Goal: Task Accomplishment & Management: Use online tool/utility

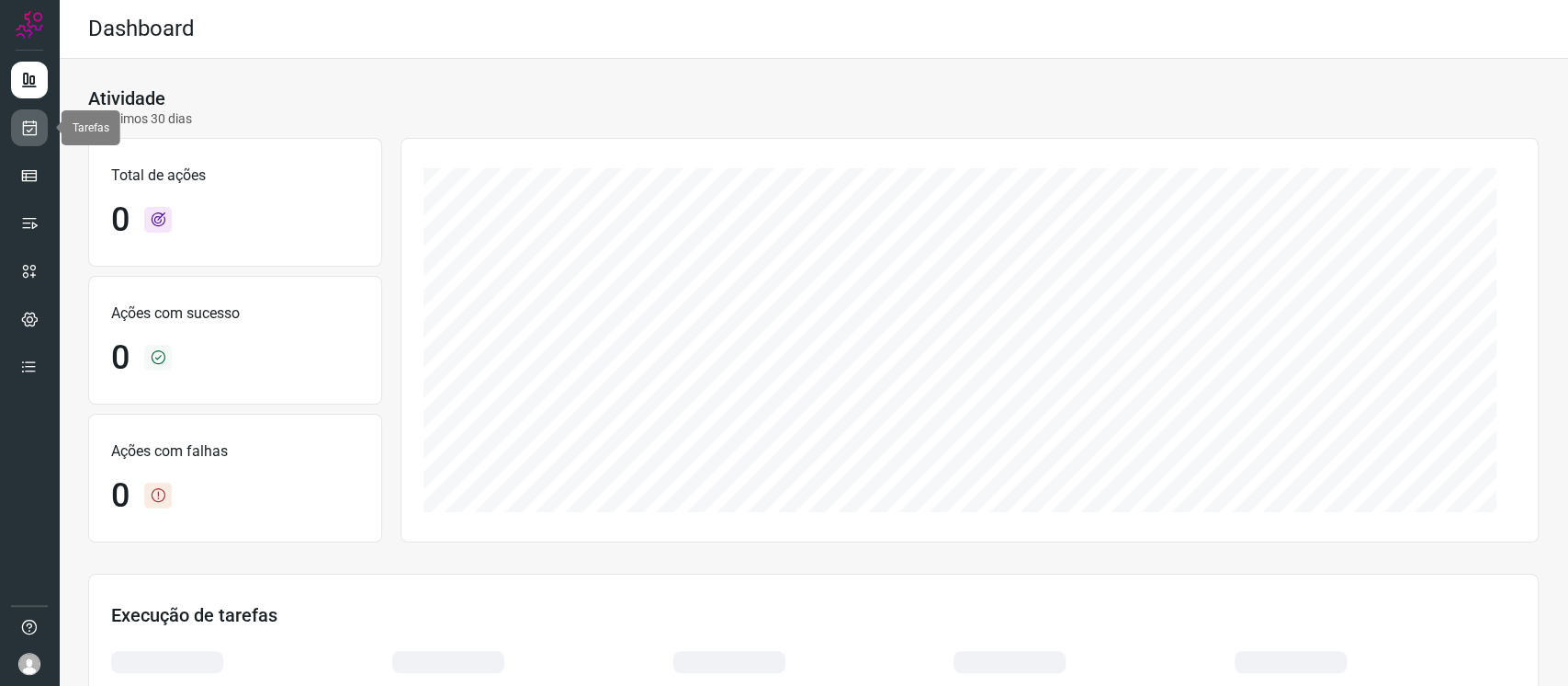
click at [22, 117] on link at bounding box center [28, 127] width 36 height 36
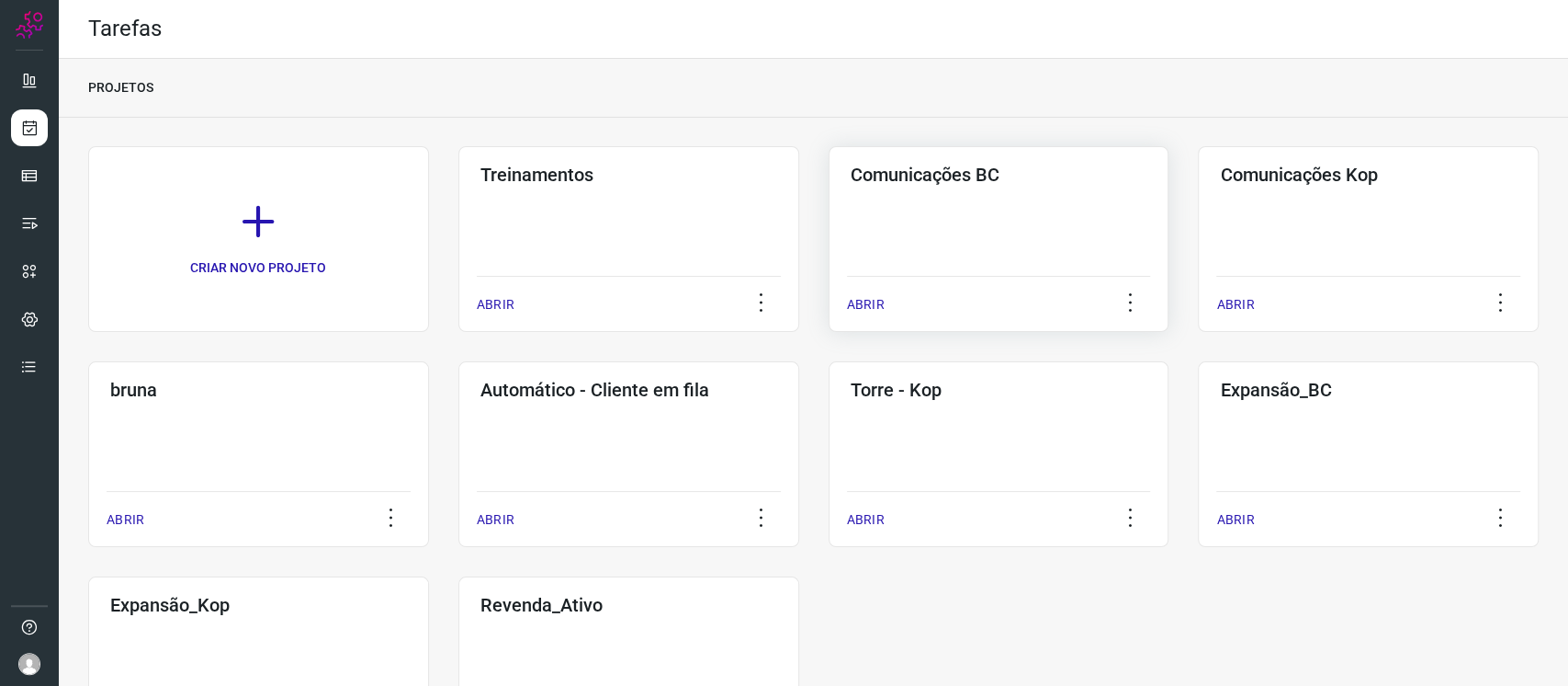
click at [975, 220] on div "Comunicações BC ABRIR" at bounding box center [999, 238] width 340 height 185
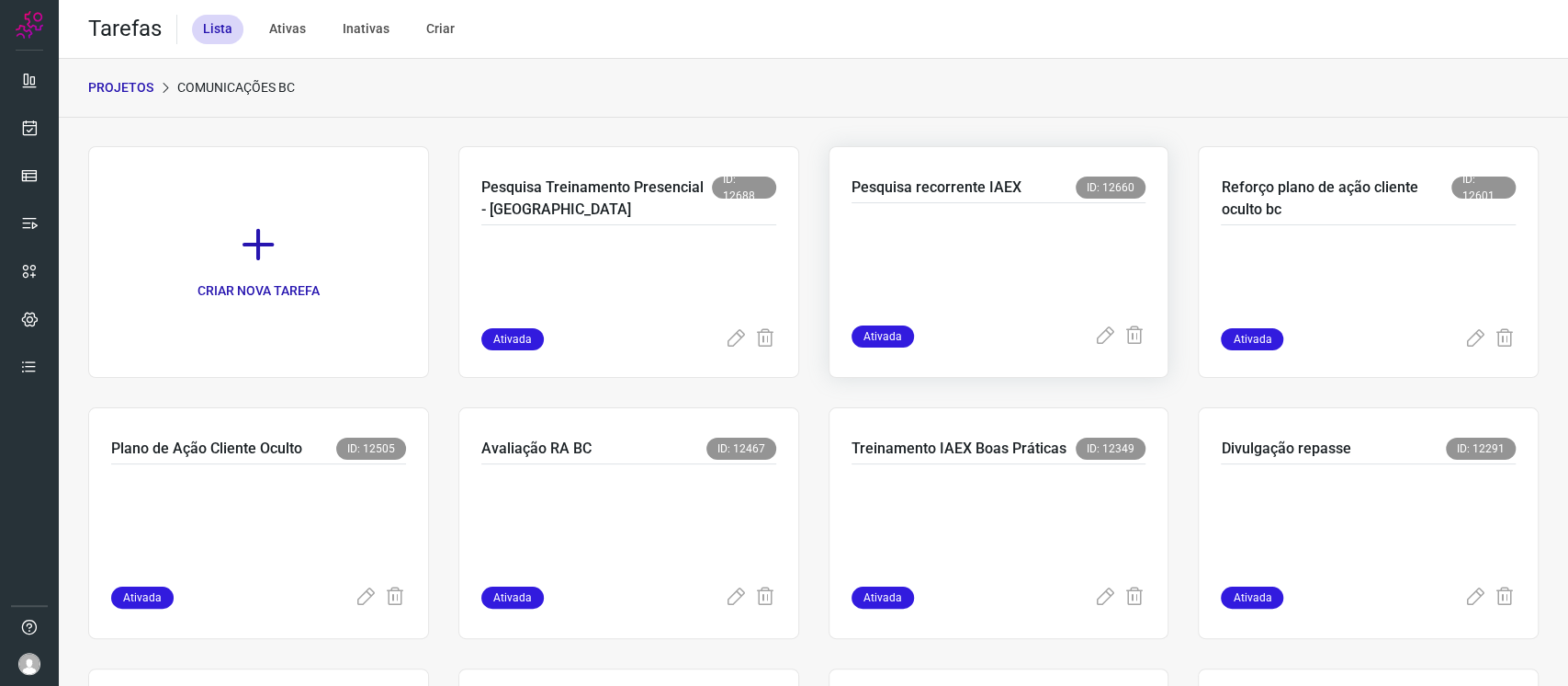
click at [946, 200] on div "Pesquisa recorrente IAEX ID: 12660" at bounding box center [999, 189] width 295 height 26
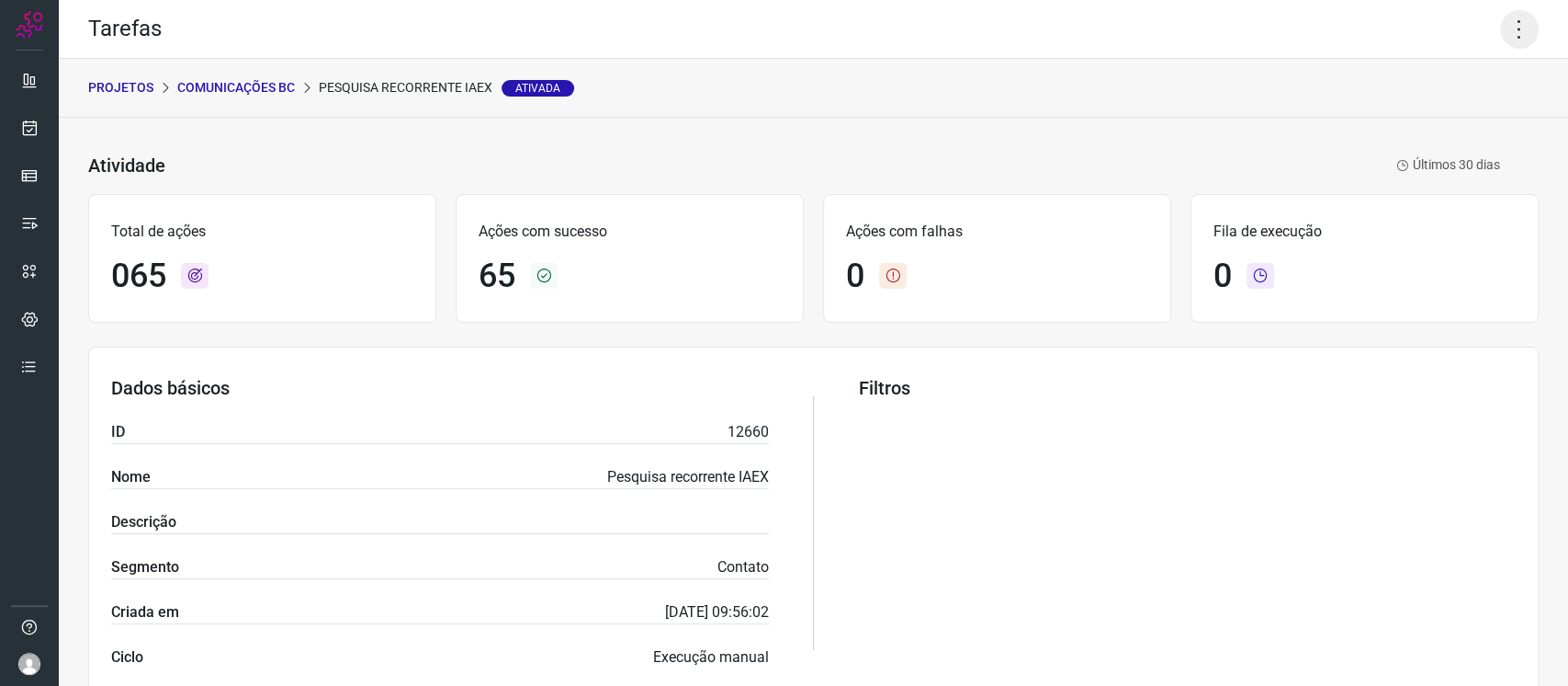
click at [1500, 36] on icon at bounding box center [1519, 28] width 38 height 38
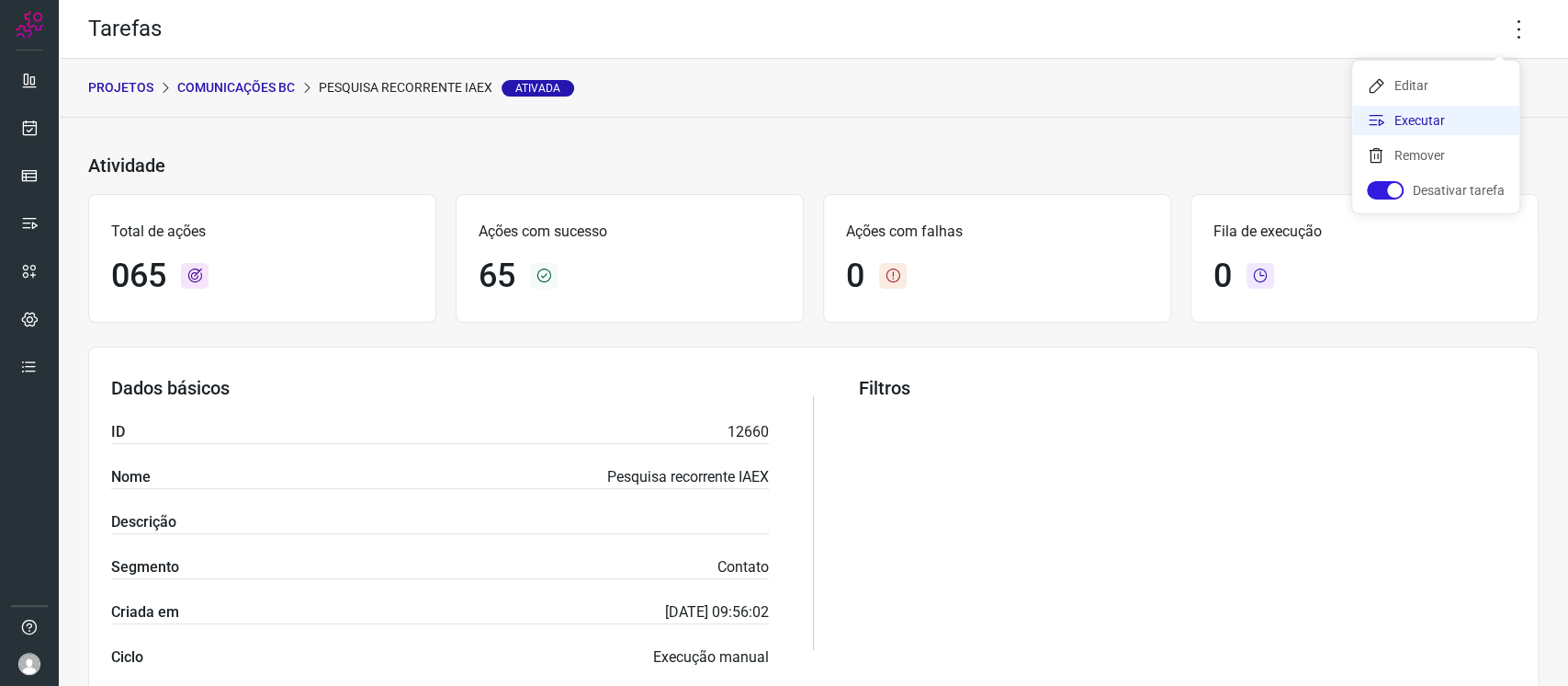
click at [1454, 122] on li "Executar" at bounding box center [1436, 121] width 167 height 29
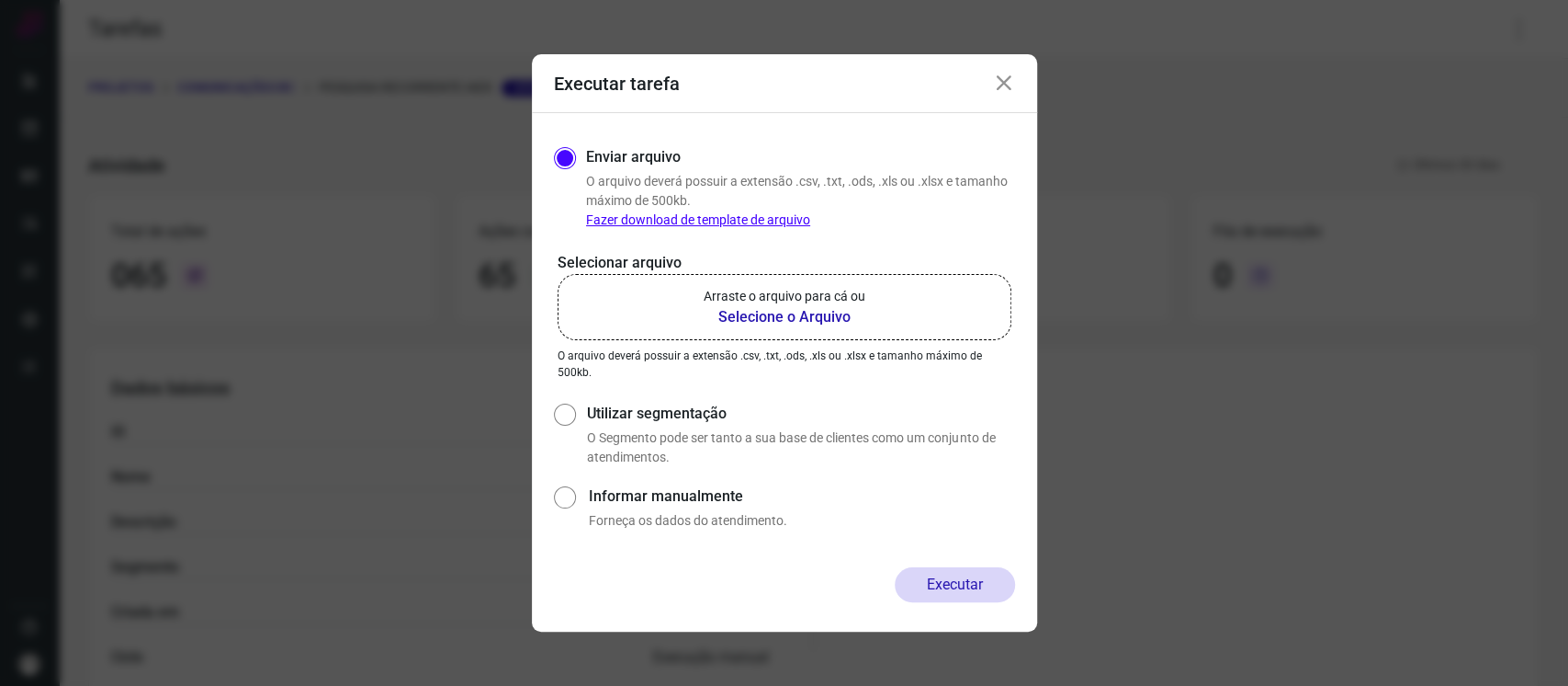
click at [816, 306] on b "Selecione o Arquivo" at bounding box center [784, 317] width 162 height 22
click at [0, 0] on input "Arraste o arquivo para cá ou Selecione o Arquivo" at bounding box center [0, 0] width 0 height 0
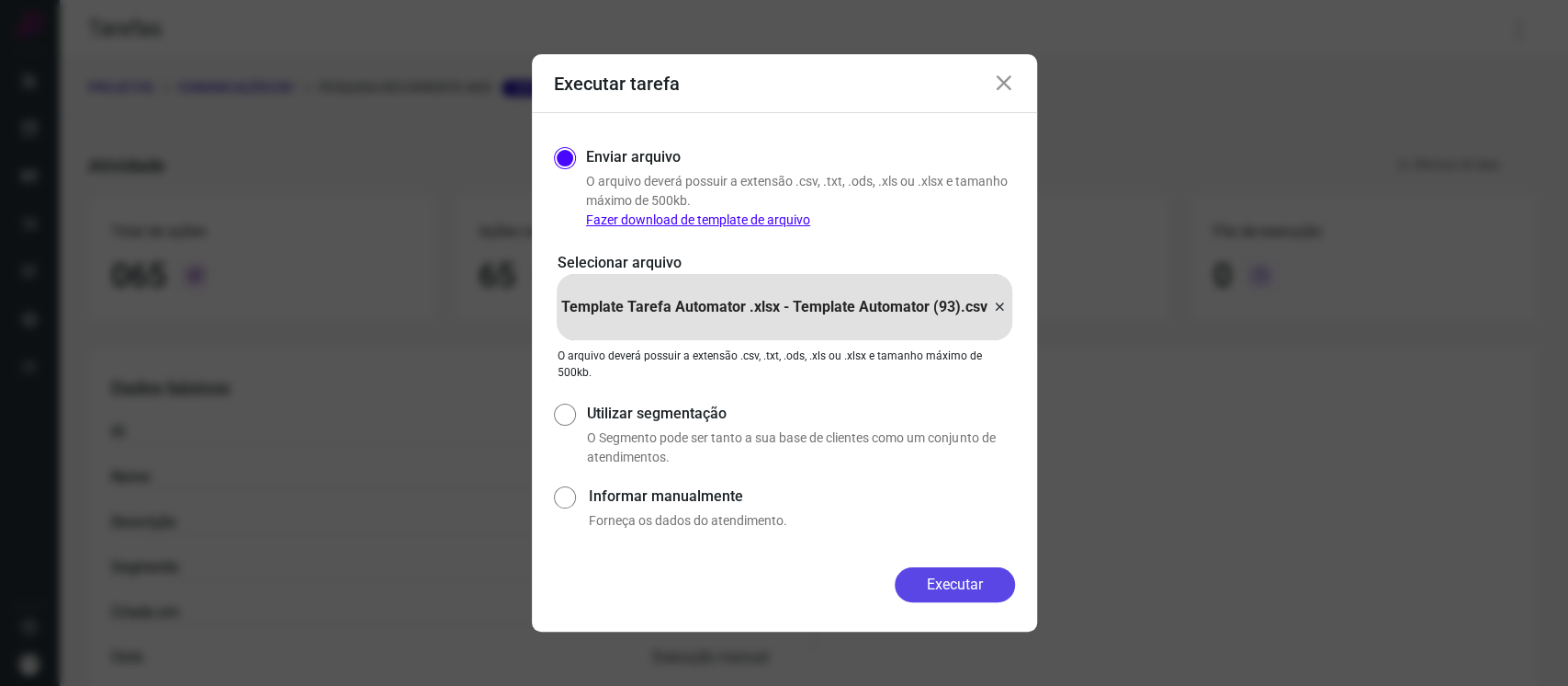
click at [981, 580] on button "Executar" at bounding box center [955, 585] width 121 height 35
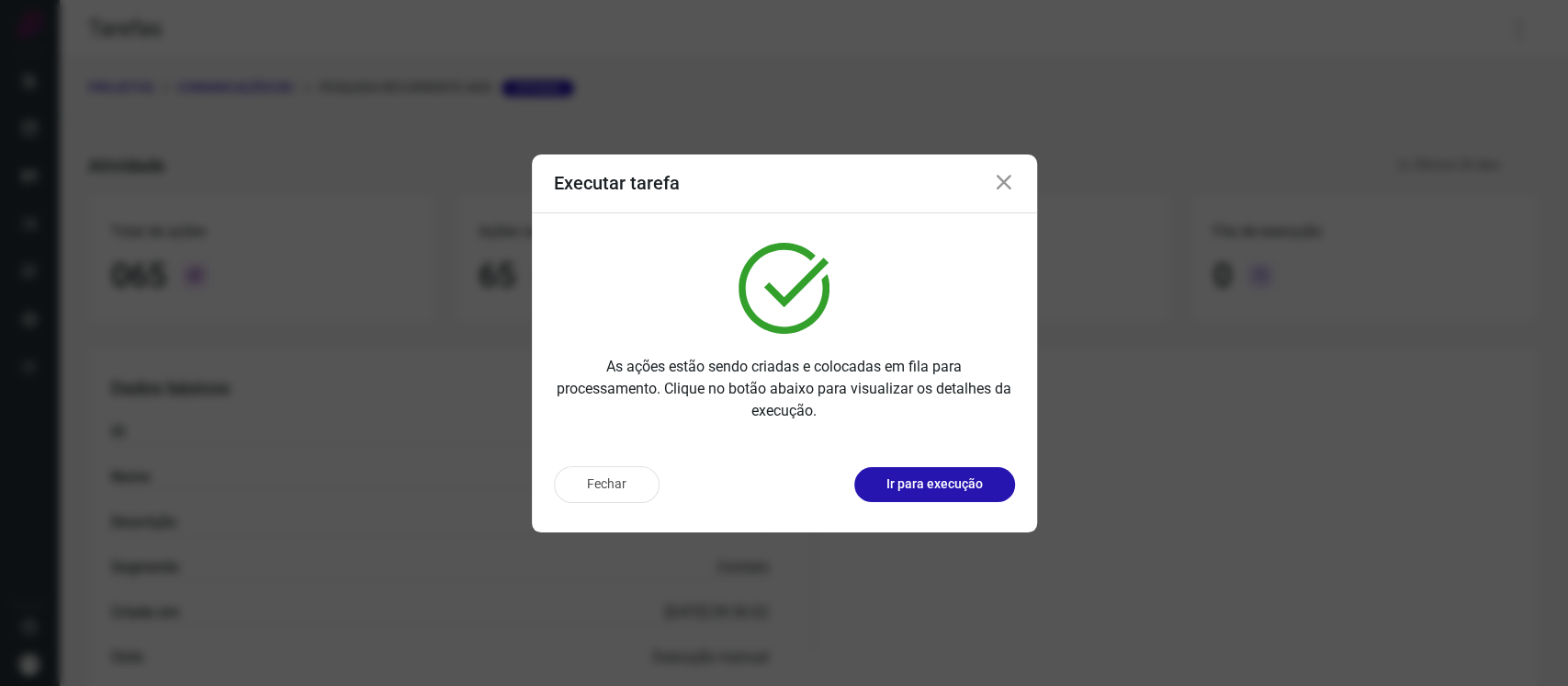
click at [1005, 173] on icon at bounding box center [1004, 183] width 22 height 22
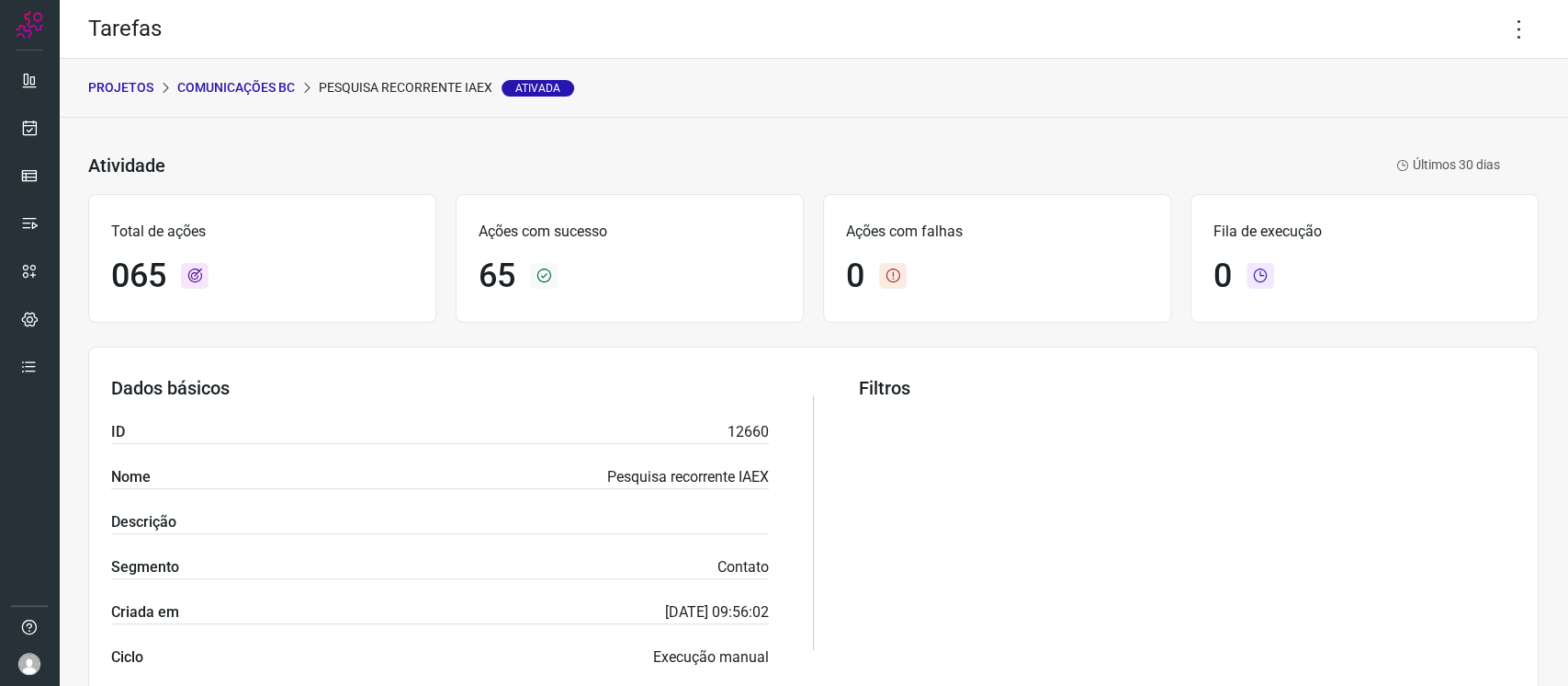
click at [0, 123] on div at bounding box center [29, 343] width 59 height 686
click at [13, 133] on link at bounding box center [28, 127] width 36 height 36
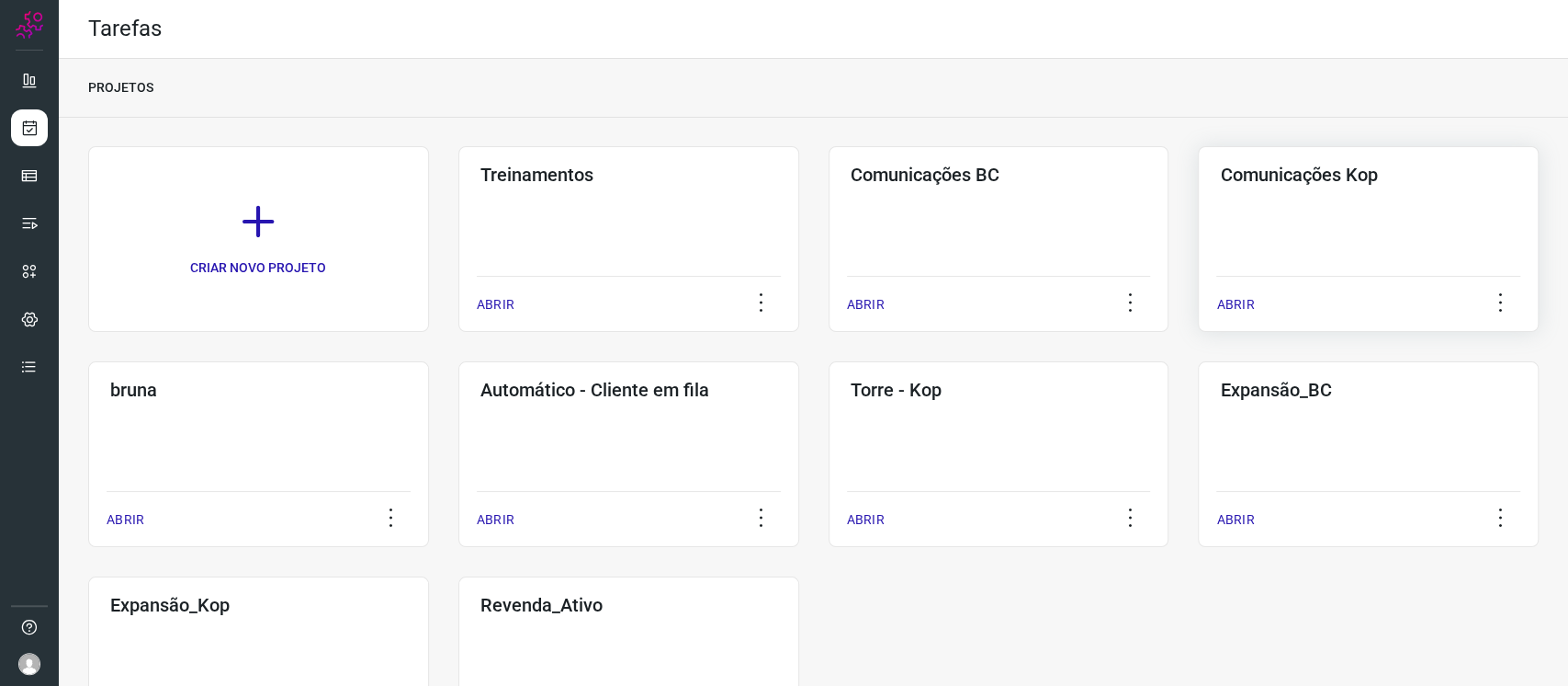
click at [1429, 175] on h3 "Comunicações Kop" at bounding box center [1369, 175] width 296 height 22
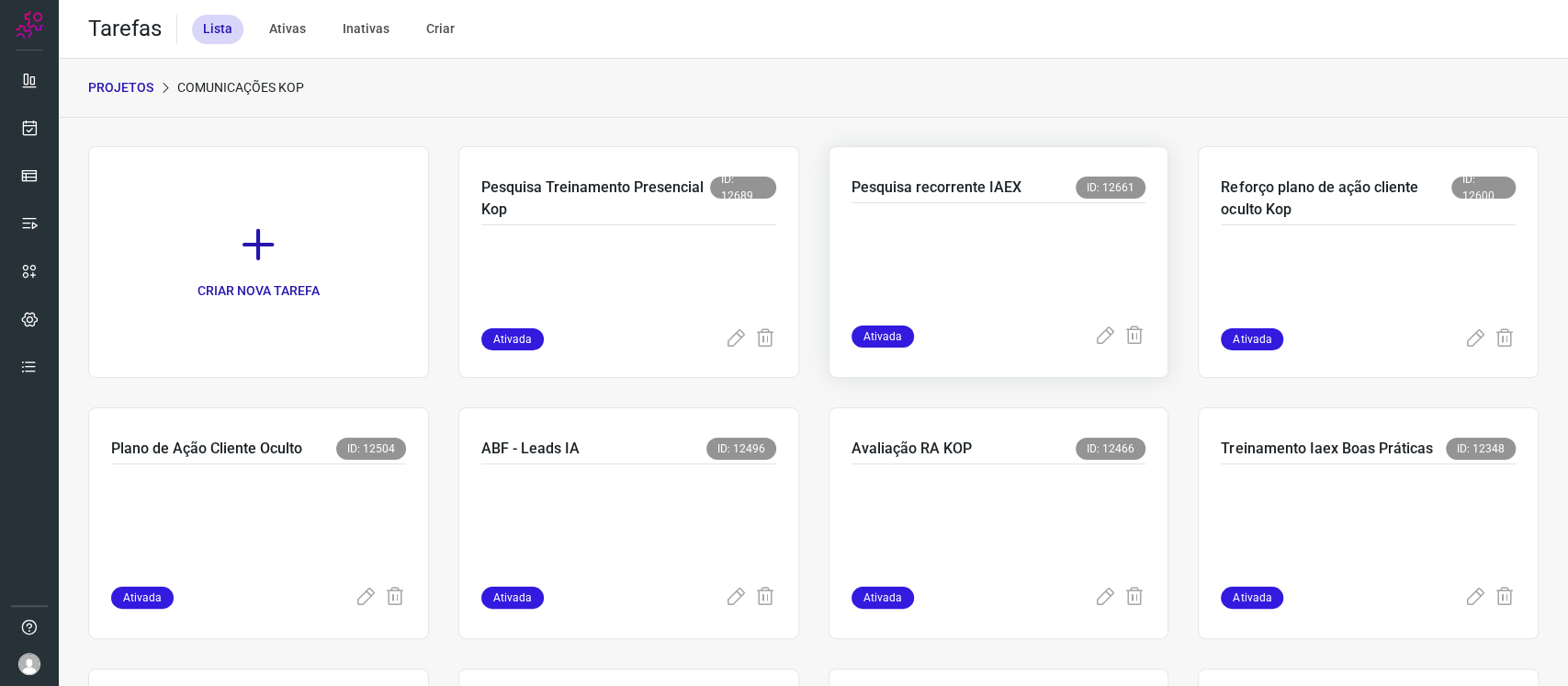
click at [930, 290] on p at bounding box center [989, 260] width 276 height 92
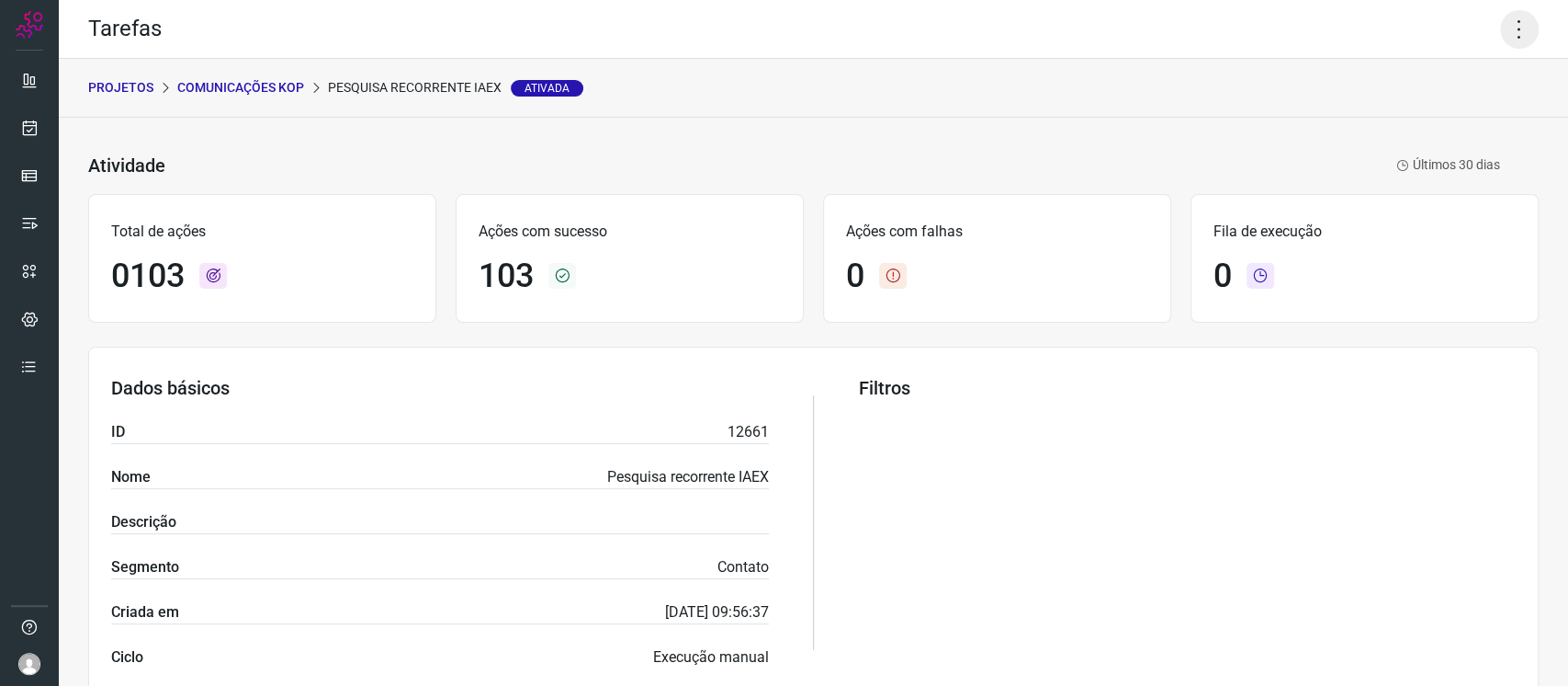
click at [1510, 22] on icon at bounding box center [1519, 28] width 38 height 38
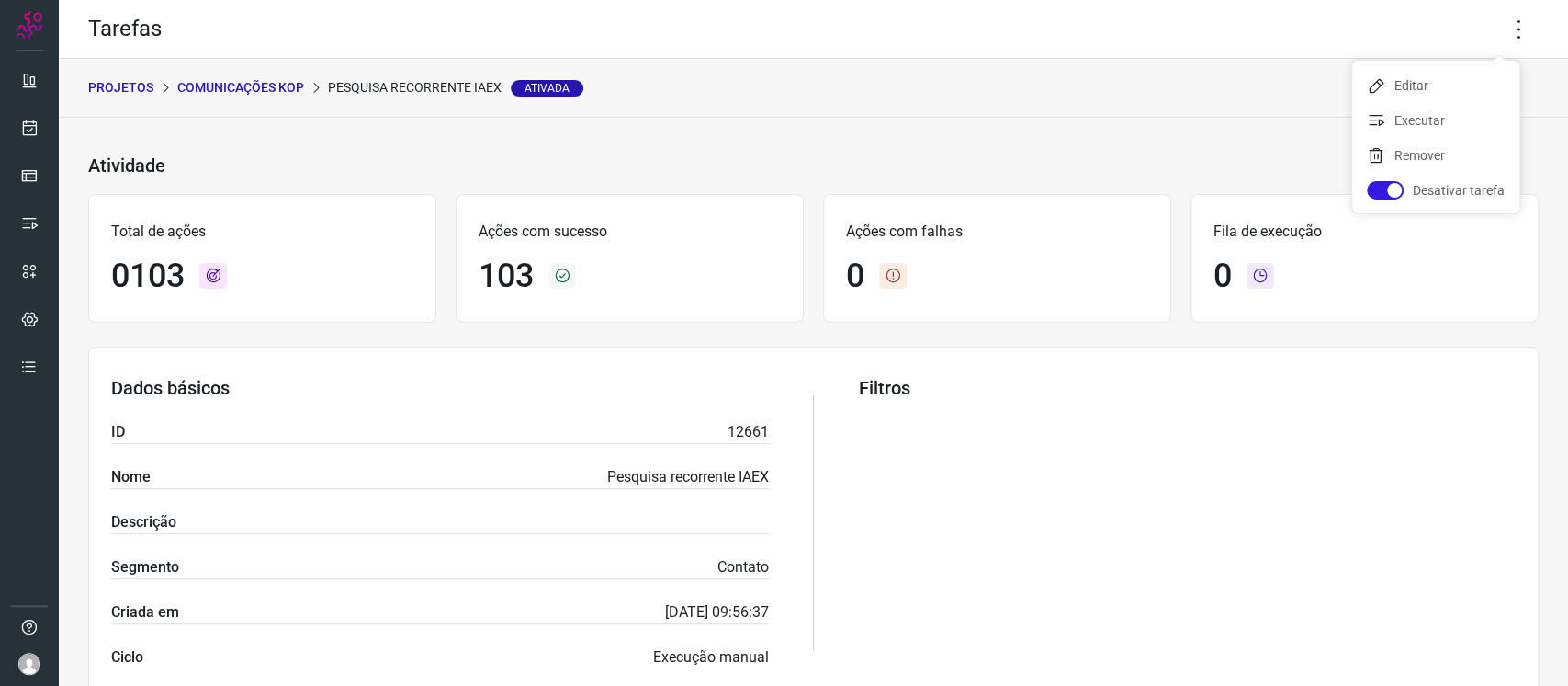
click at [1424, 135] on ul "Editar Executar Remover Desativar tarefa" at bounding box center [1436, 136] width 167 height 152
click at [1424, 128] on li "Executar" at bounding box center [1436, 121] width 167 height 29
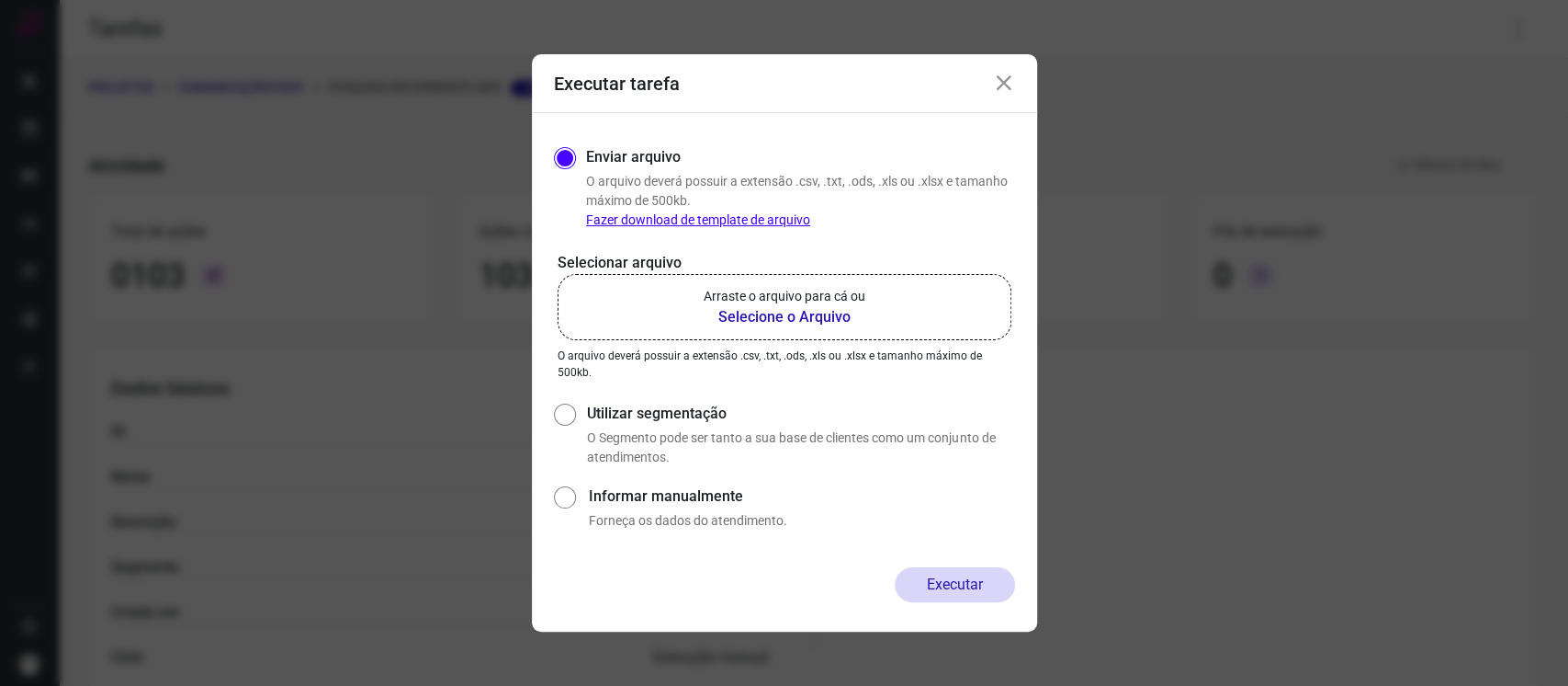
click at [795, 311] on b "Selecione o Arquivo" at bounding box center [784, 317] width 162 height 22
click at [0, 0] on input "Arraste o arquivo para cá ou Selecione o Arquivo" at bounding box center [0, 0] width 0 height 0
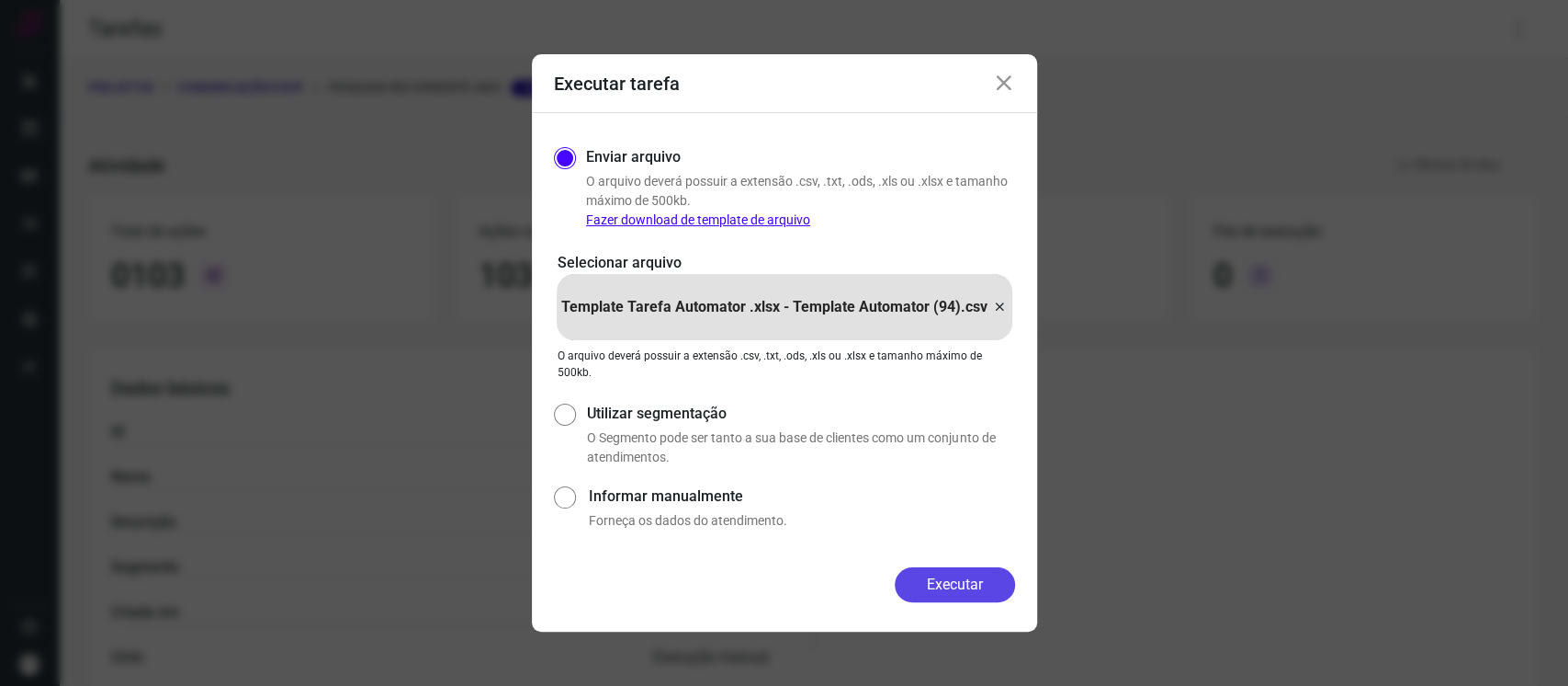
click at [973, 587] on button "Executar" at bounding box center [955, 585] width 121 height 35
